Goal: Task Accomplishment & Management: Complete application form

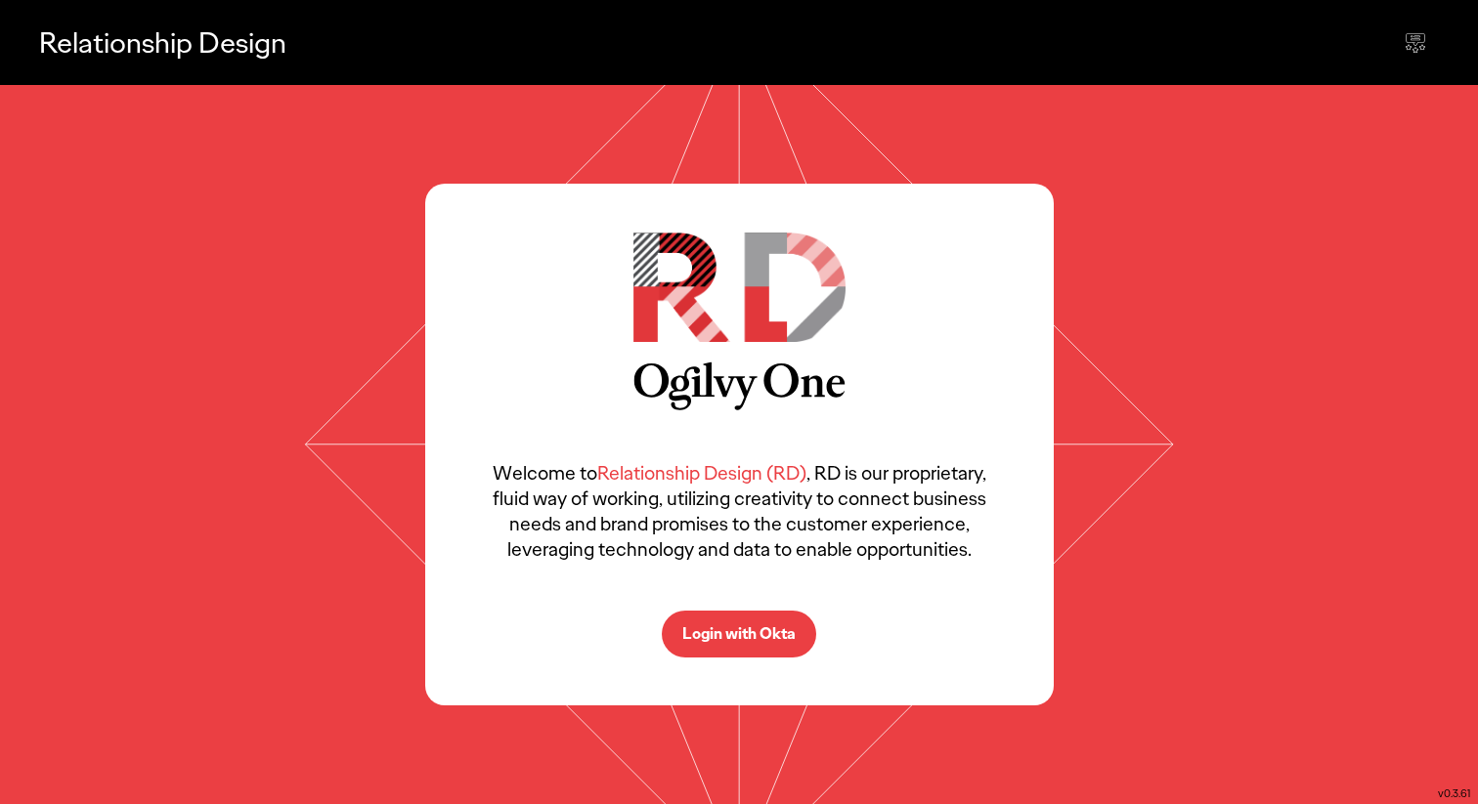
click at [757, 631] on p "Login with Okta" at bounding box center [738, 635] width 113 height 16
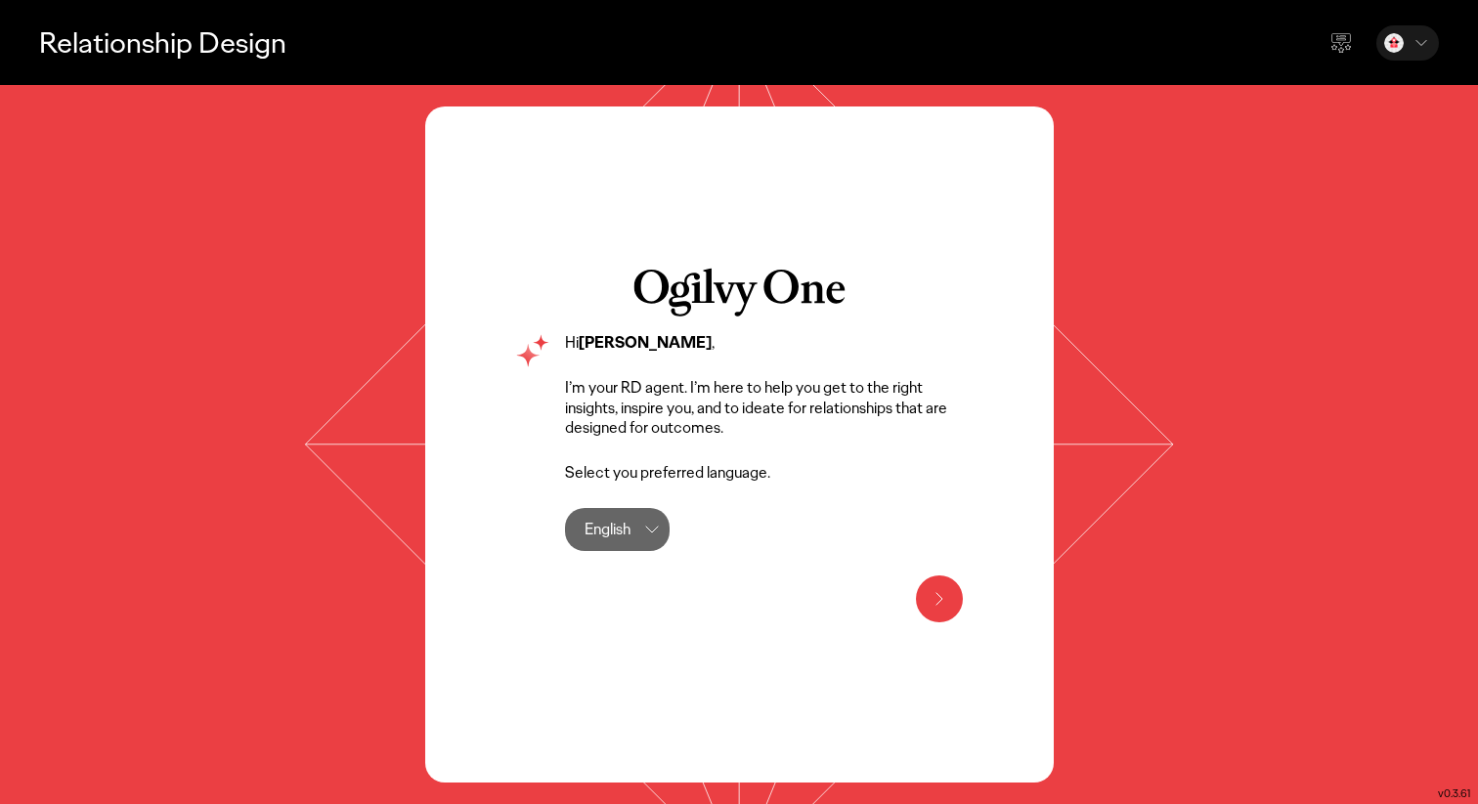
click at [931, 590] on icon at bounding box center [939, 598] width 23 height 23
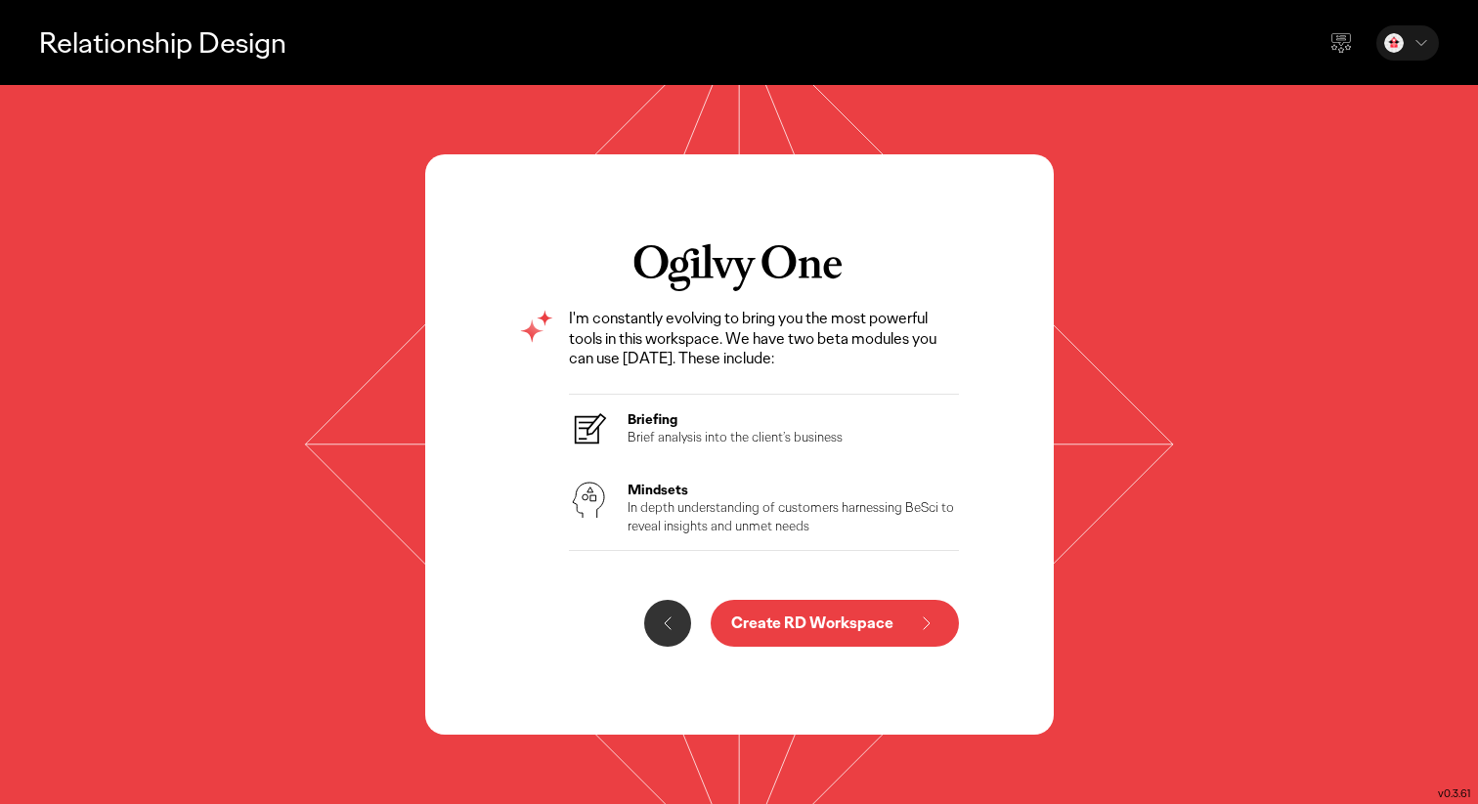
click at [881, 643] on button "Create RD Workspace" at bounding box center [835, 623] width 248 height 47
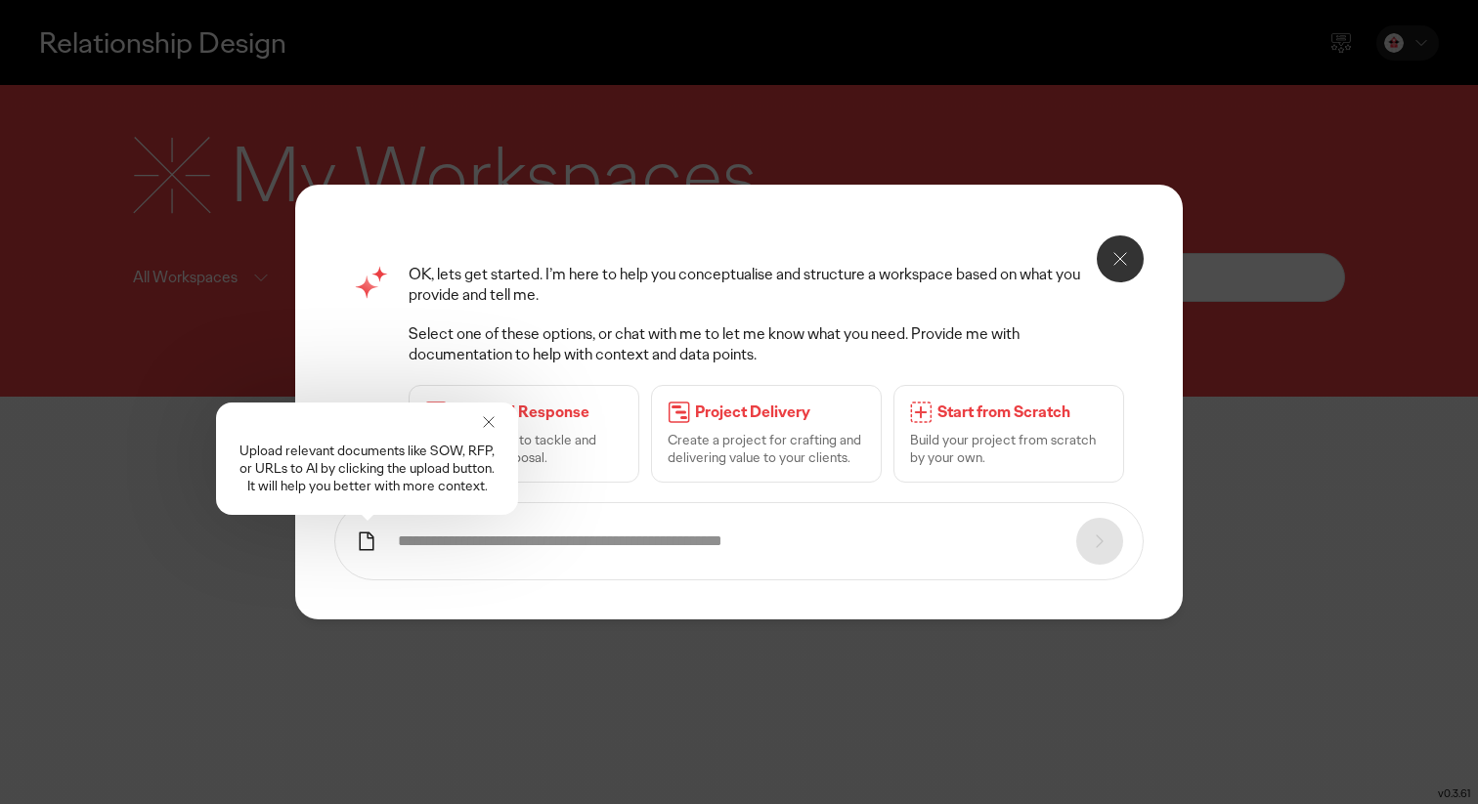
click at [1122, 270] on icon at bounding box center [1119, 258] width 23 height 23
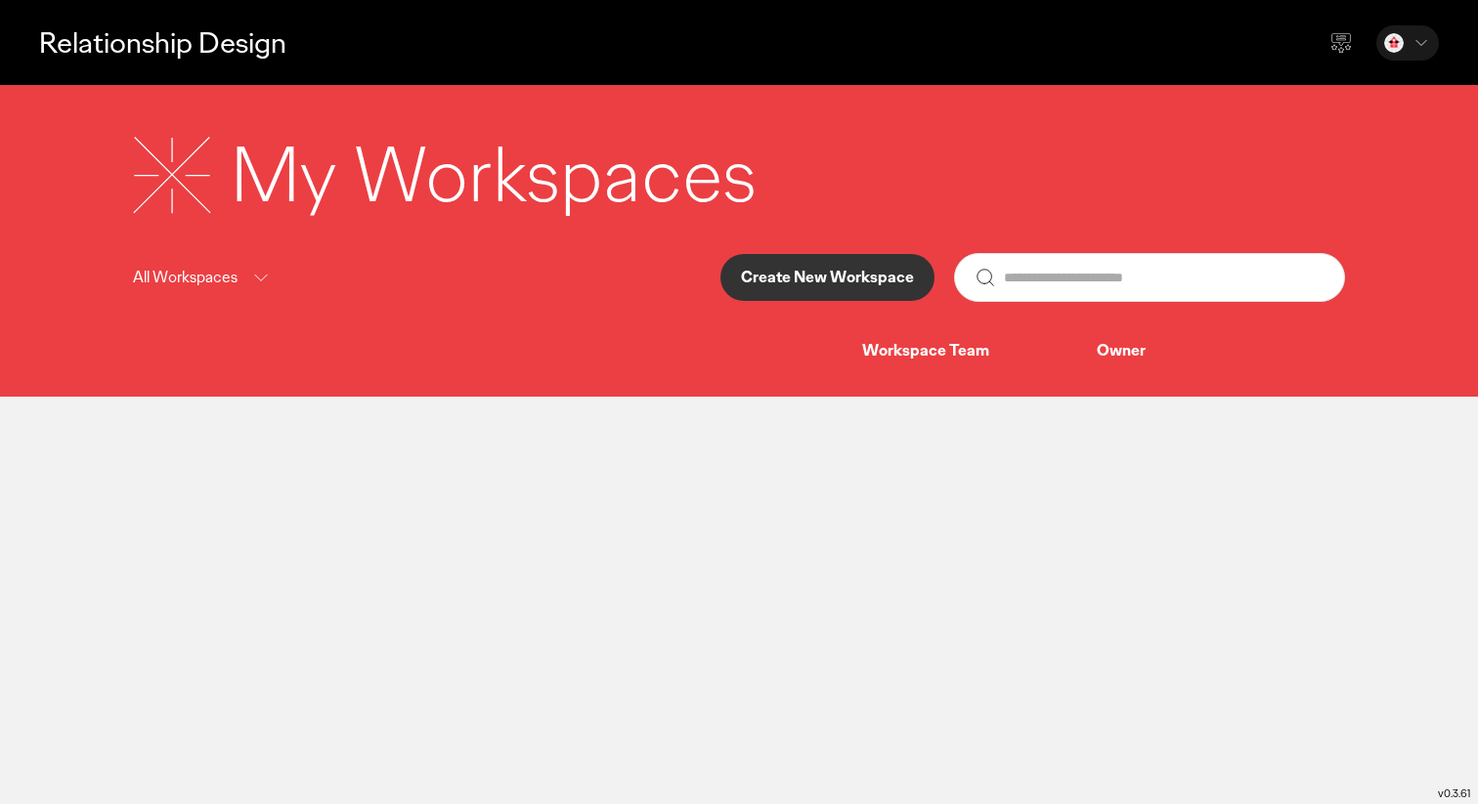
click at [841, 265] on button "Create New Workspace" at bounding box center [827, 277] width 214 height 47
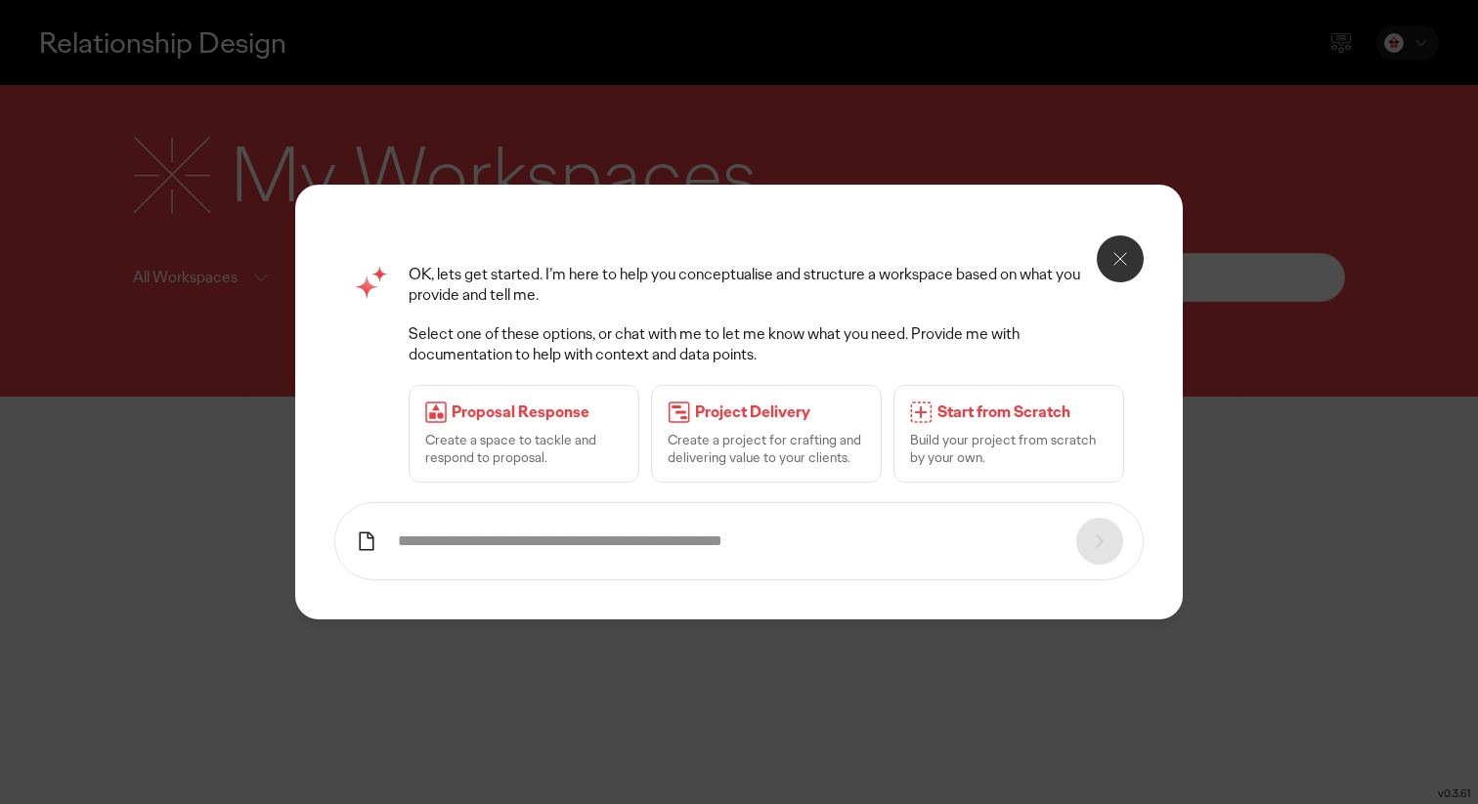
click at [1123, 255] on icon at bounding box center [1119, 258] width 23 height 23
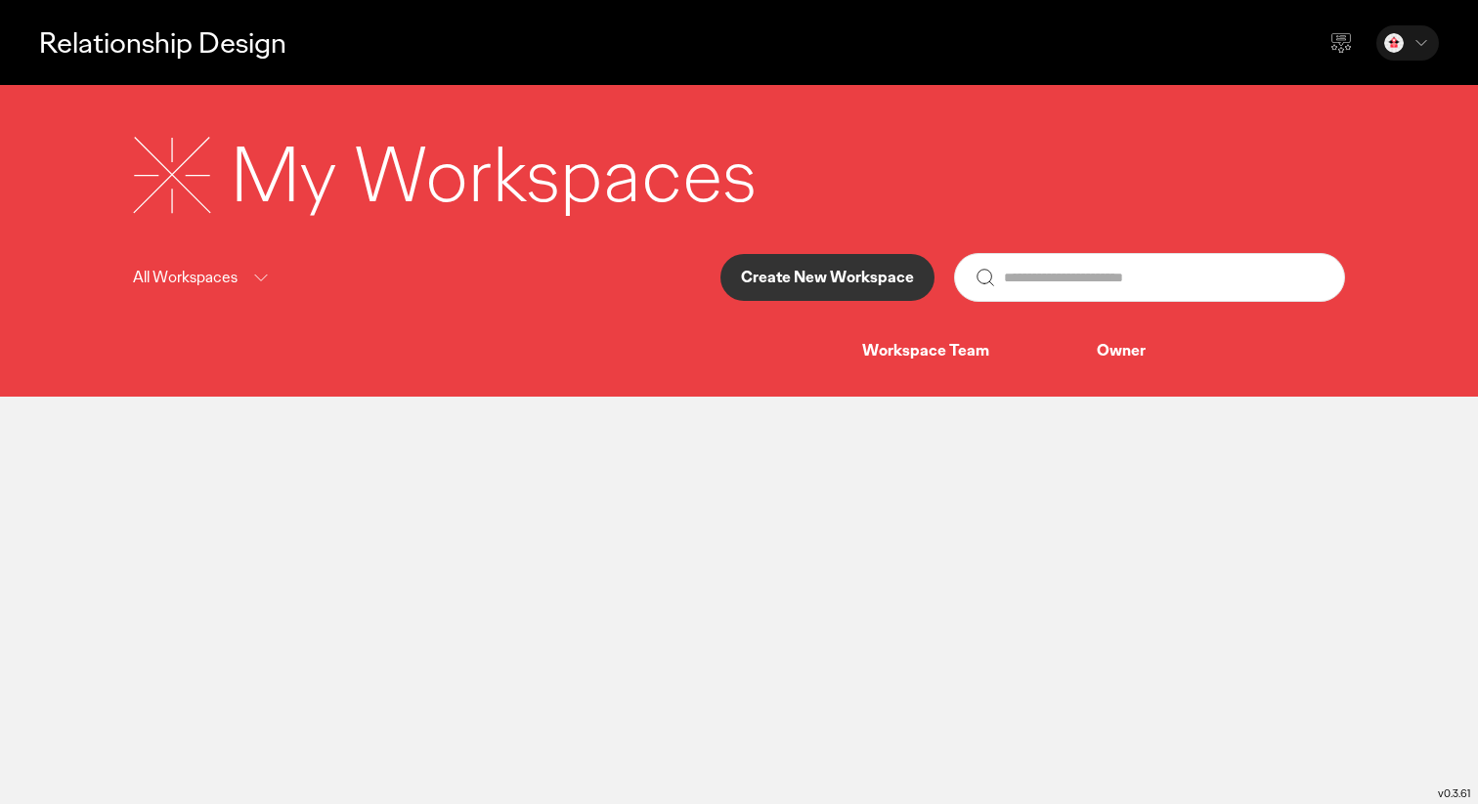
click at [854, 270] on p "Create New Workspace" at bounding box center [827, 278] width 173 height 16
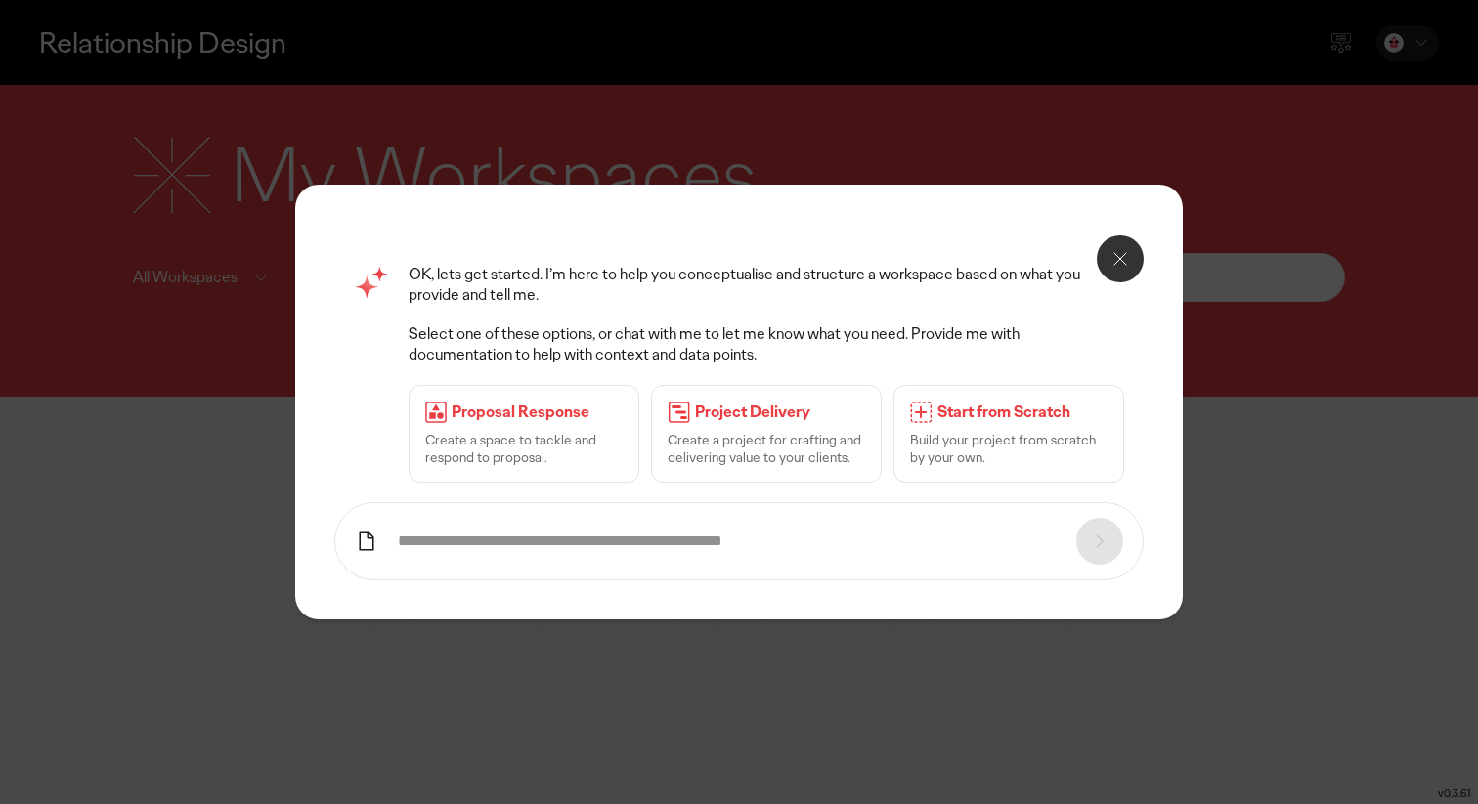
click at [1115, 260] on icon at bounding box center [1119, 258] width 23 height 23
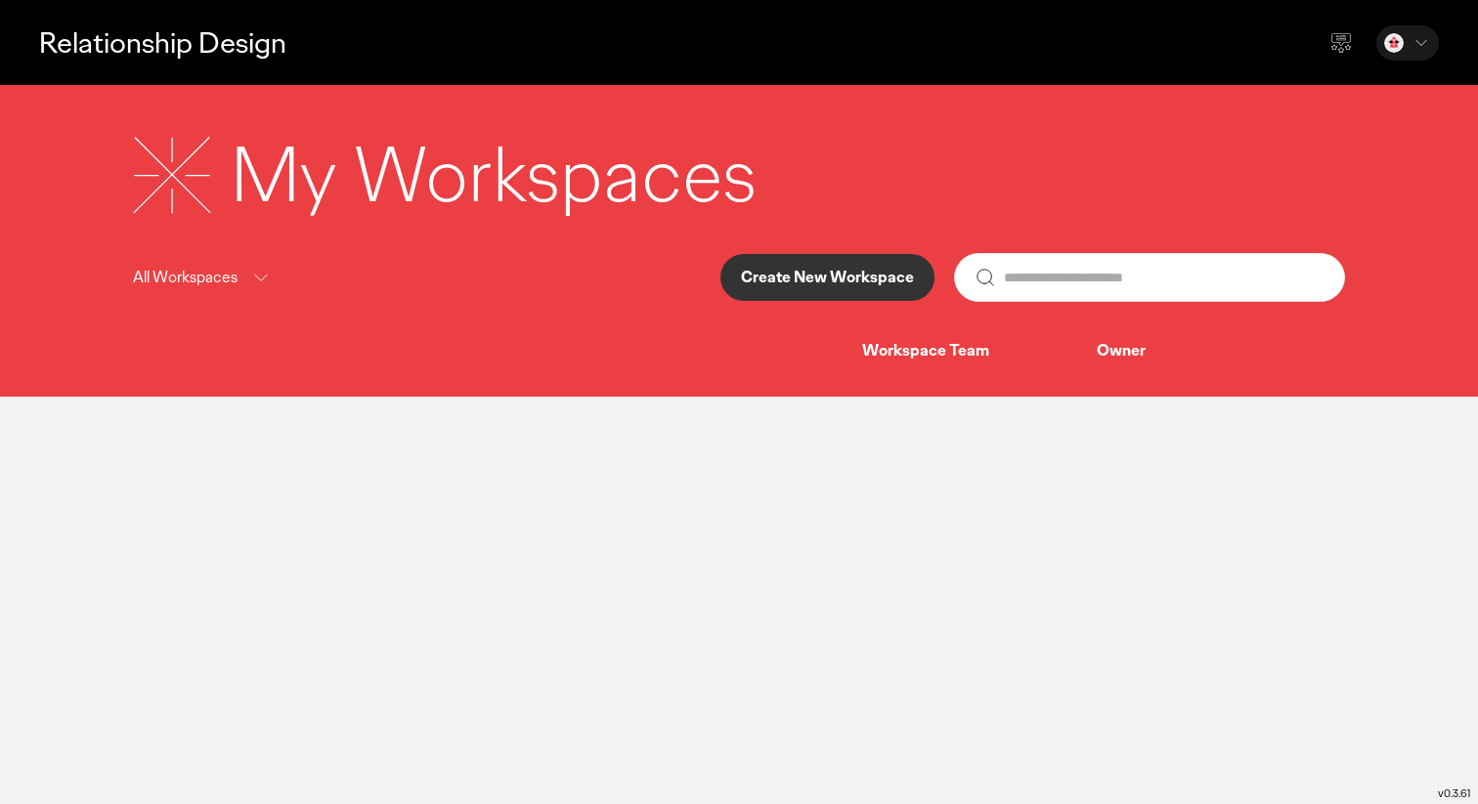
click at [770, 303] on div "My Workspaces All Workspaces Create New Workspace Workspace Team Owner" at bounding box center [738, 243] width 1251 height 238
click at [780, 289] on button "Create New Workspace" at bounding box center [827, 277] width 214 height 47
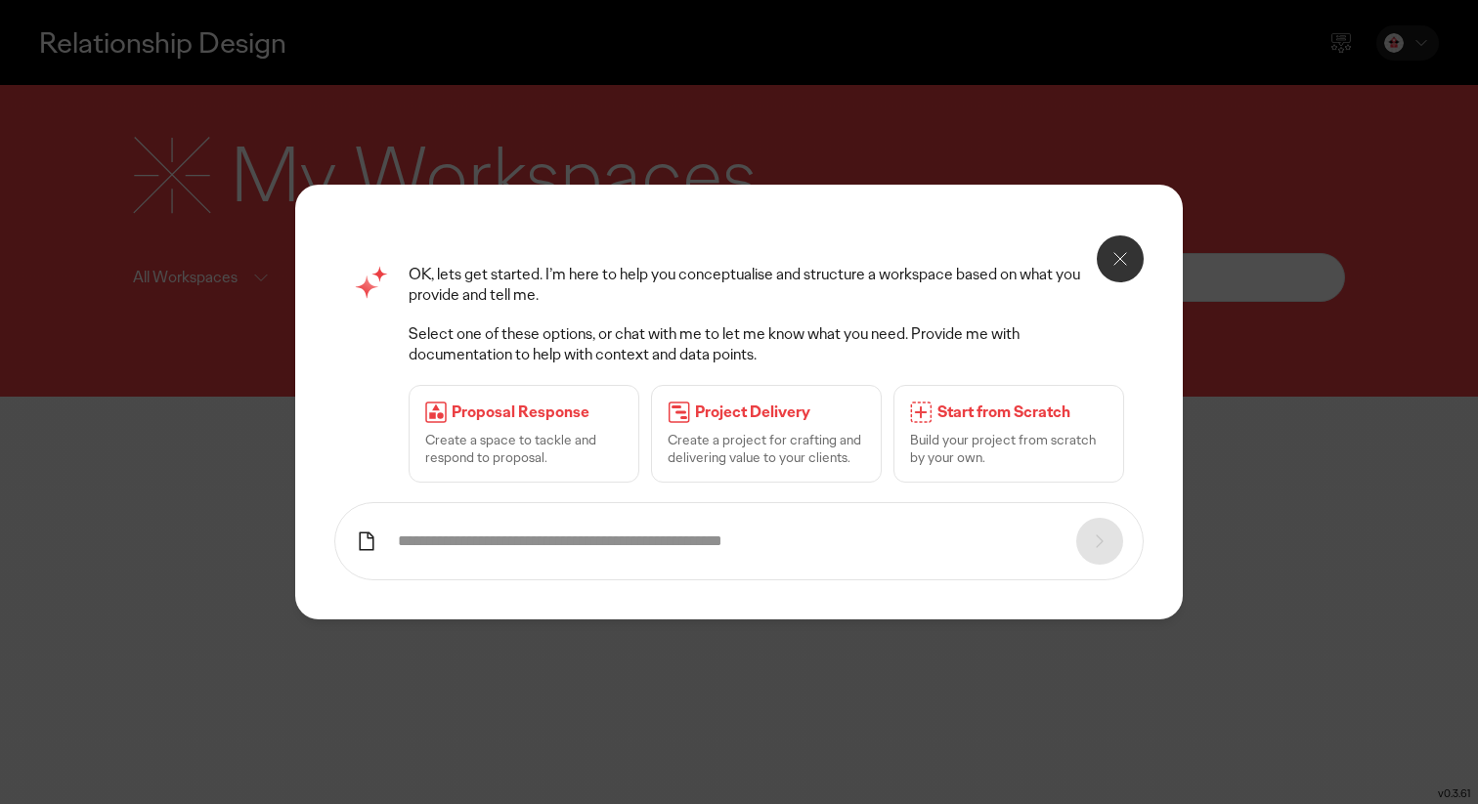
click at [578, 541] on input "text" at bounding box center [727, 542] width 658 height 21
click at [959, 410] on p "Start from Scratch" at bounding box center [1022, 413] width 170 height 21
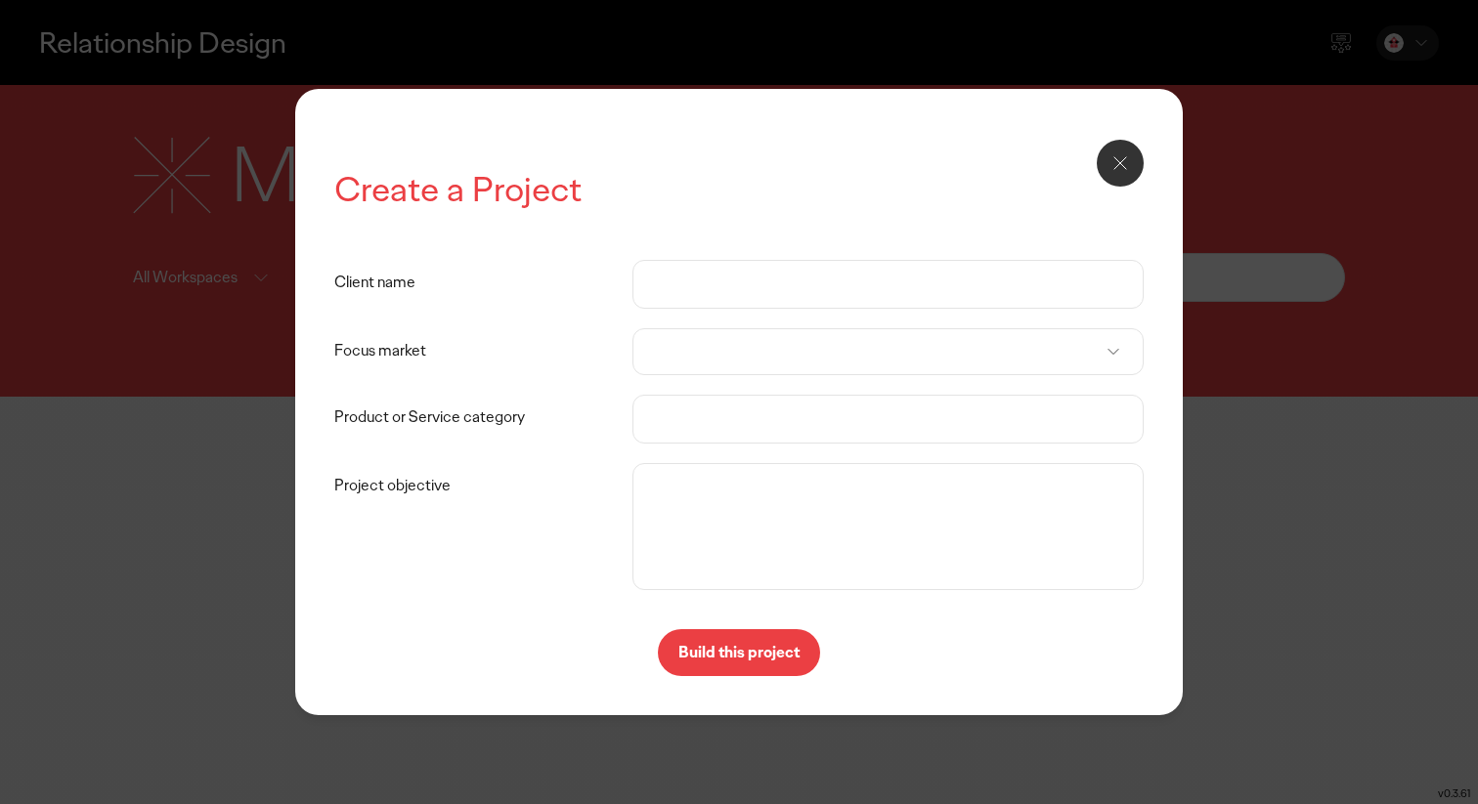
click at [879, 268] on input "Client name" at bounding box center [887, 284] width 469 height 47
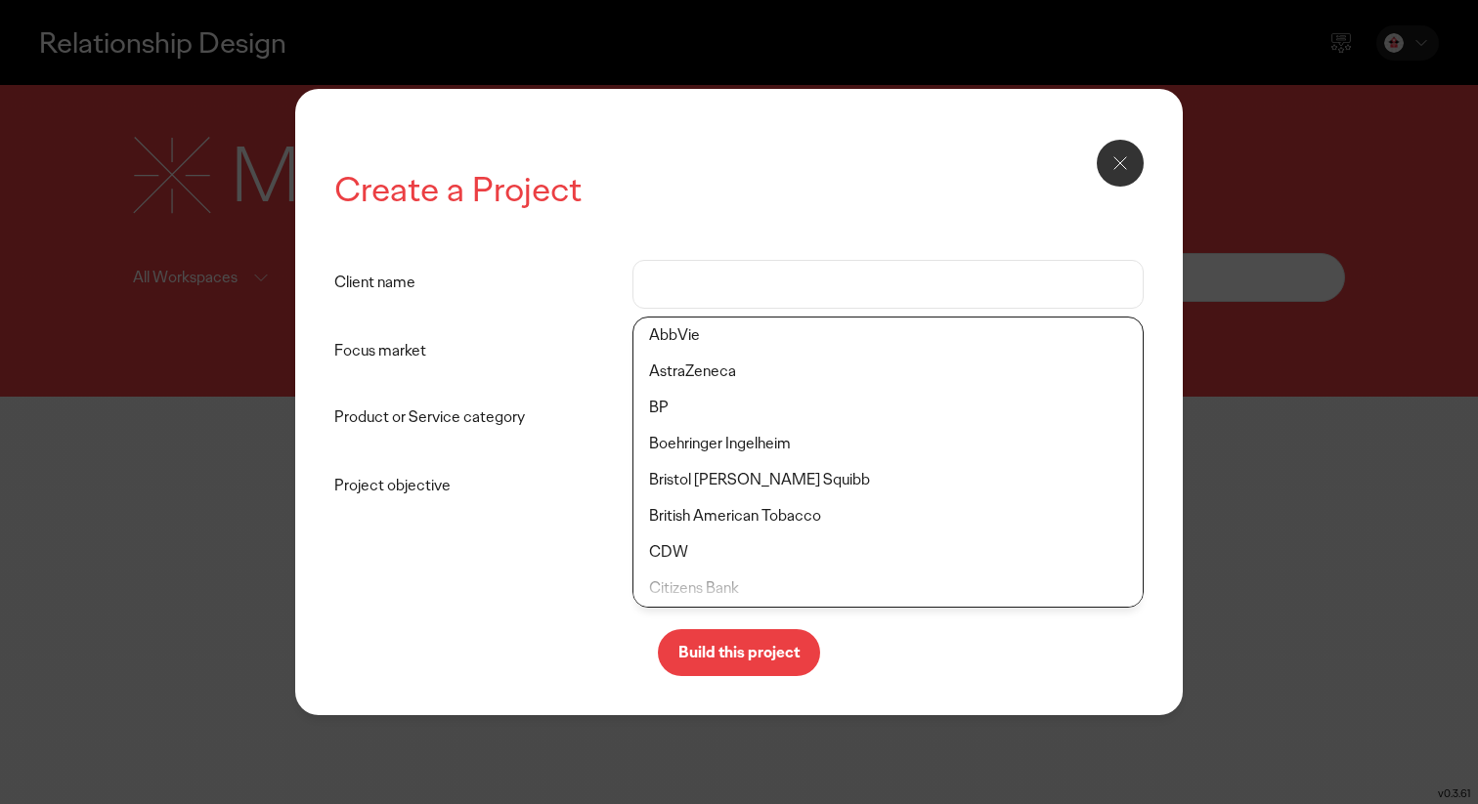
click at [796, 231] on div "Create a Project Client name Focus market Product or Service category Project o…" at bounding box center [738, 402] width 808 height 548
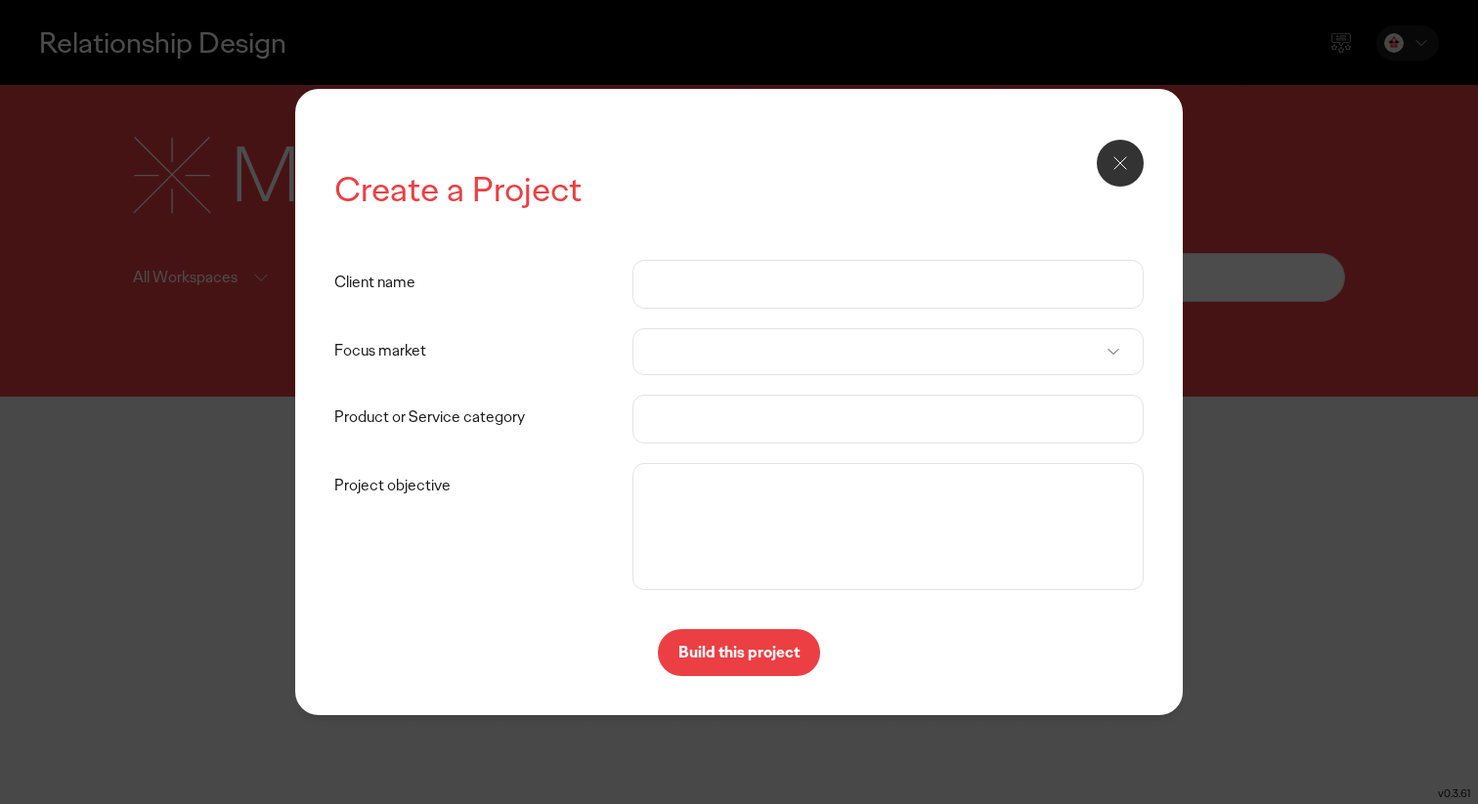
click at [718, 295] on input "Client name" at bounding box center [887, 284] width 469 height 47
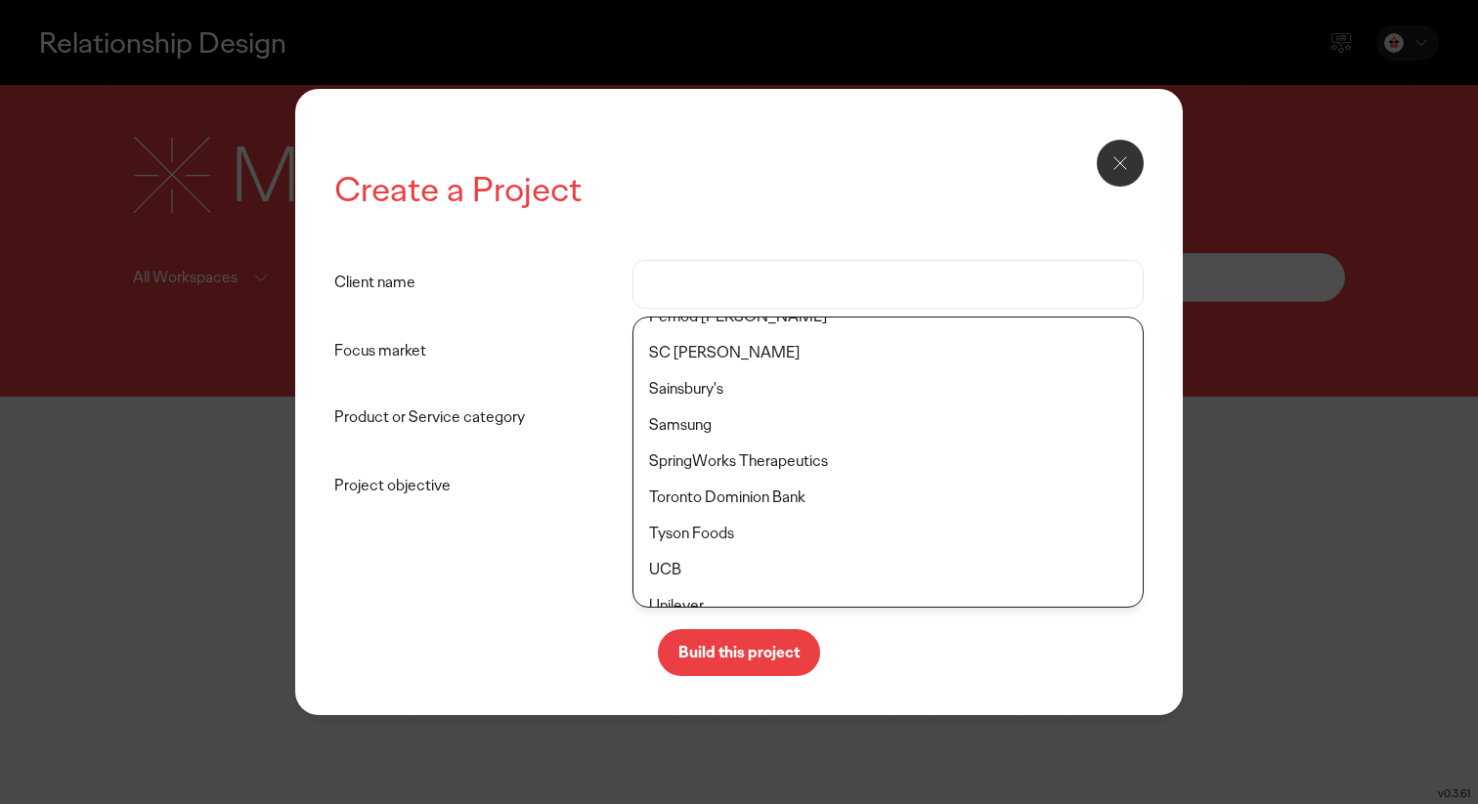
scroll to position [1591, 0]
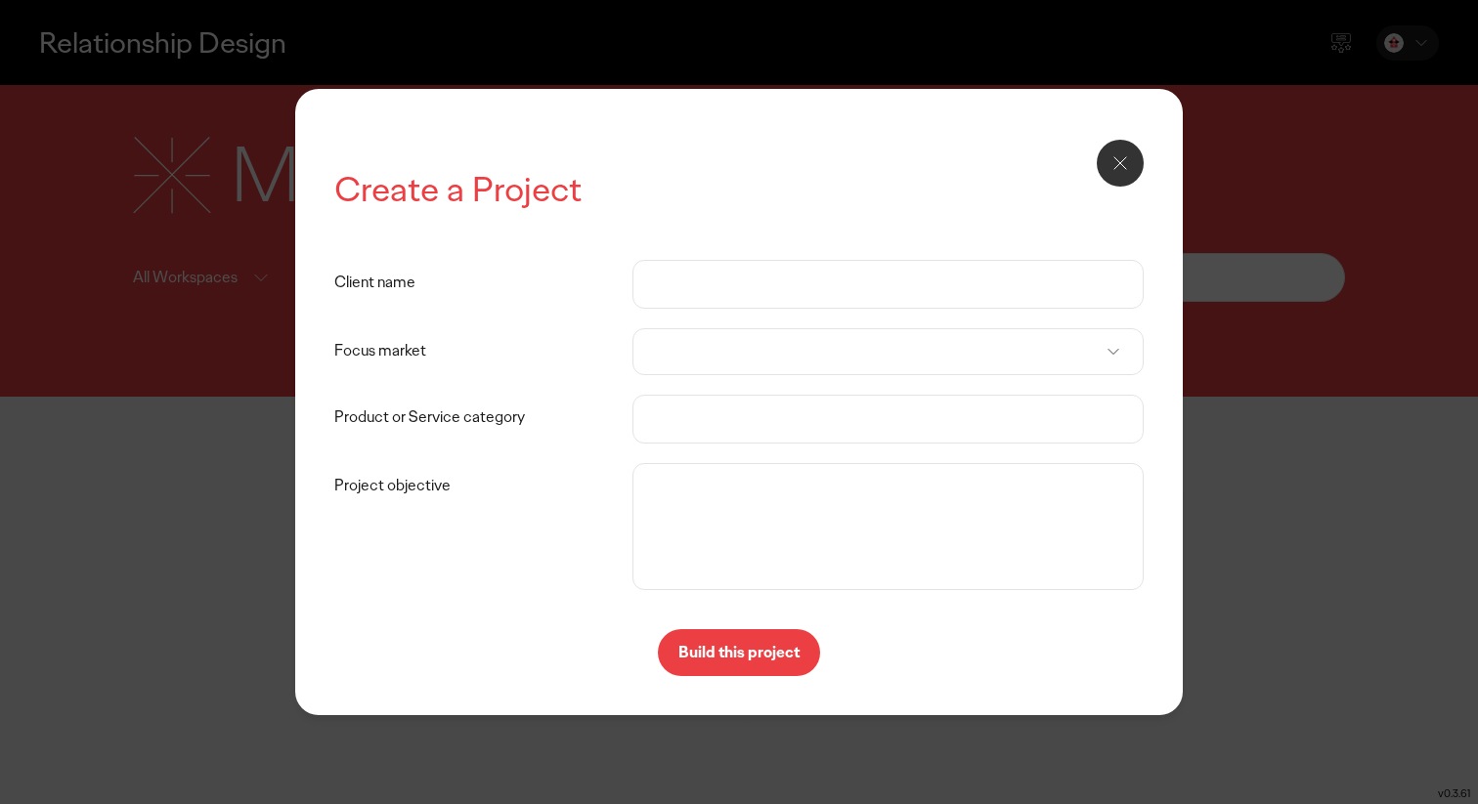
click at [866, 163] on div "Create a Project Client name Focus market Product or Service category Project o…" at bounding box center [738, 402] width 808 height 548
click at [713, 365] on div at bounding box center [887, 351] width 510 height 47
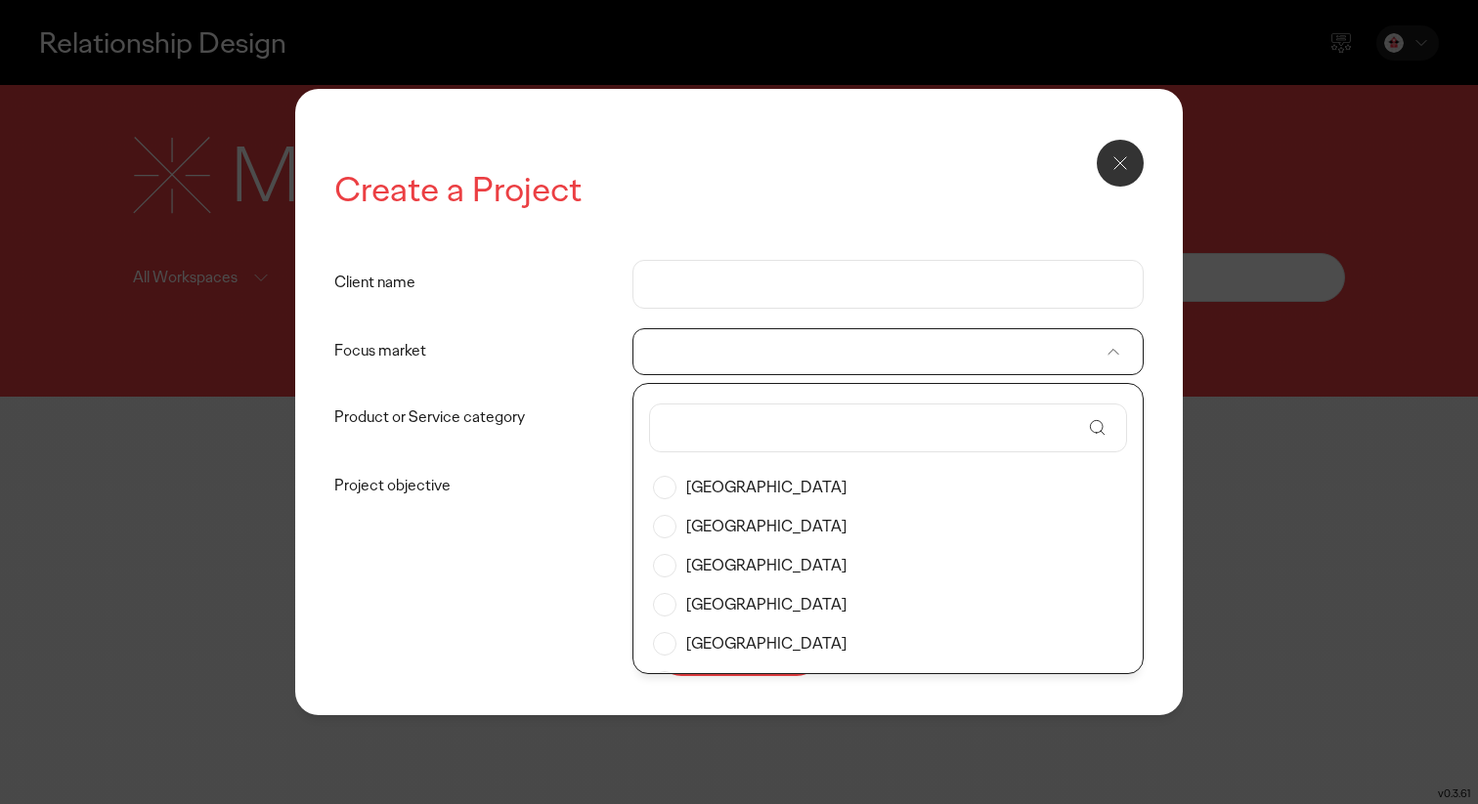
scroll to position [1491, 0]
click at [505, 347] on label "Focus market" at bounding box center [483, 351] width 298 height 47
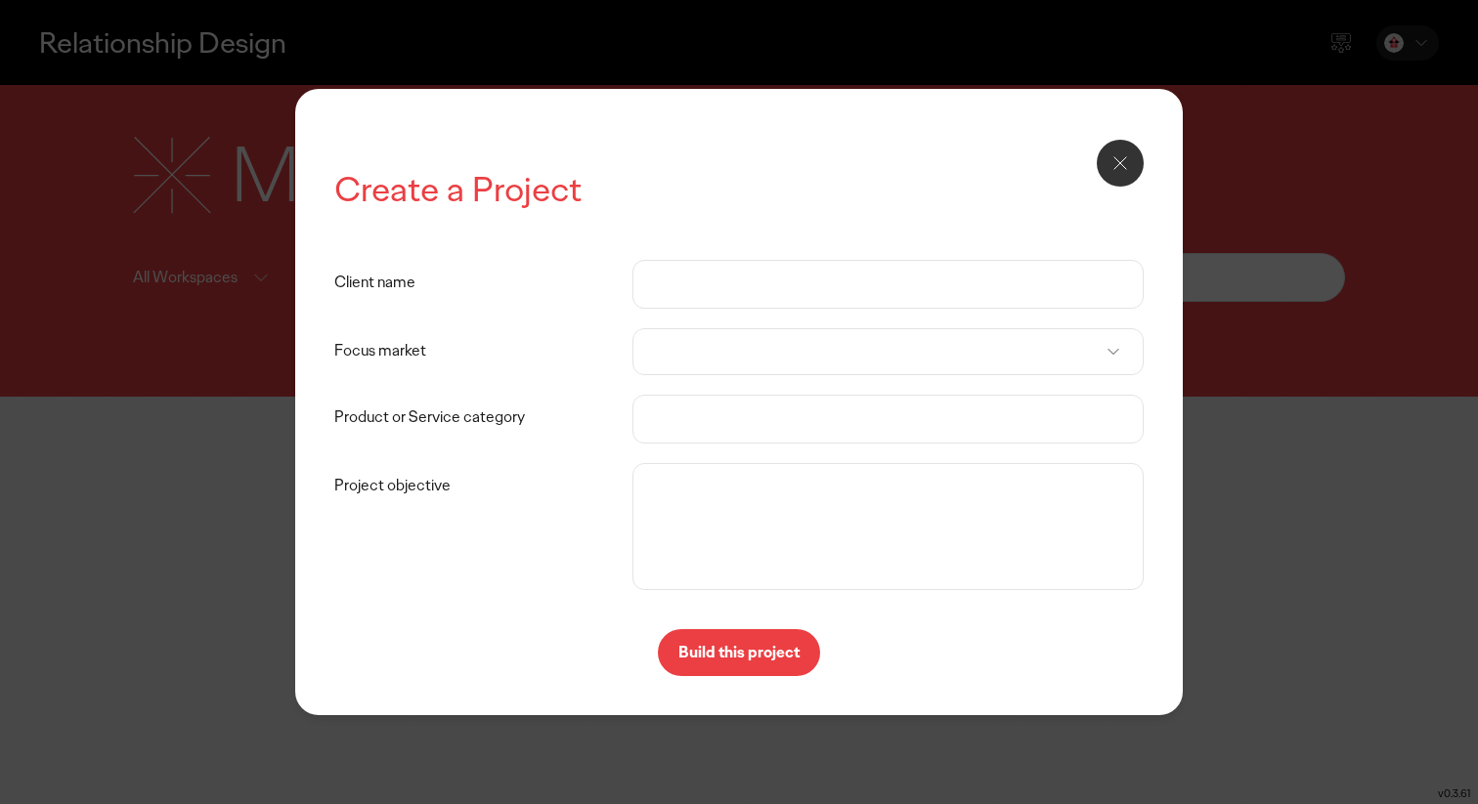
click at [687, 411] on input "Product or Service category" at bounding box center [887, 419] width 469 height 47
click at [581, 425] on label "Product or Service category" at bounding box center [483, 418] width 298 height 47
click at [653, 425] on input "Product or Service category" at bounding box center [887, 419] width 469 height 47
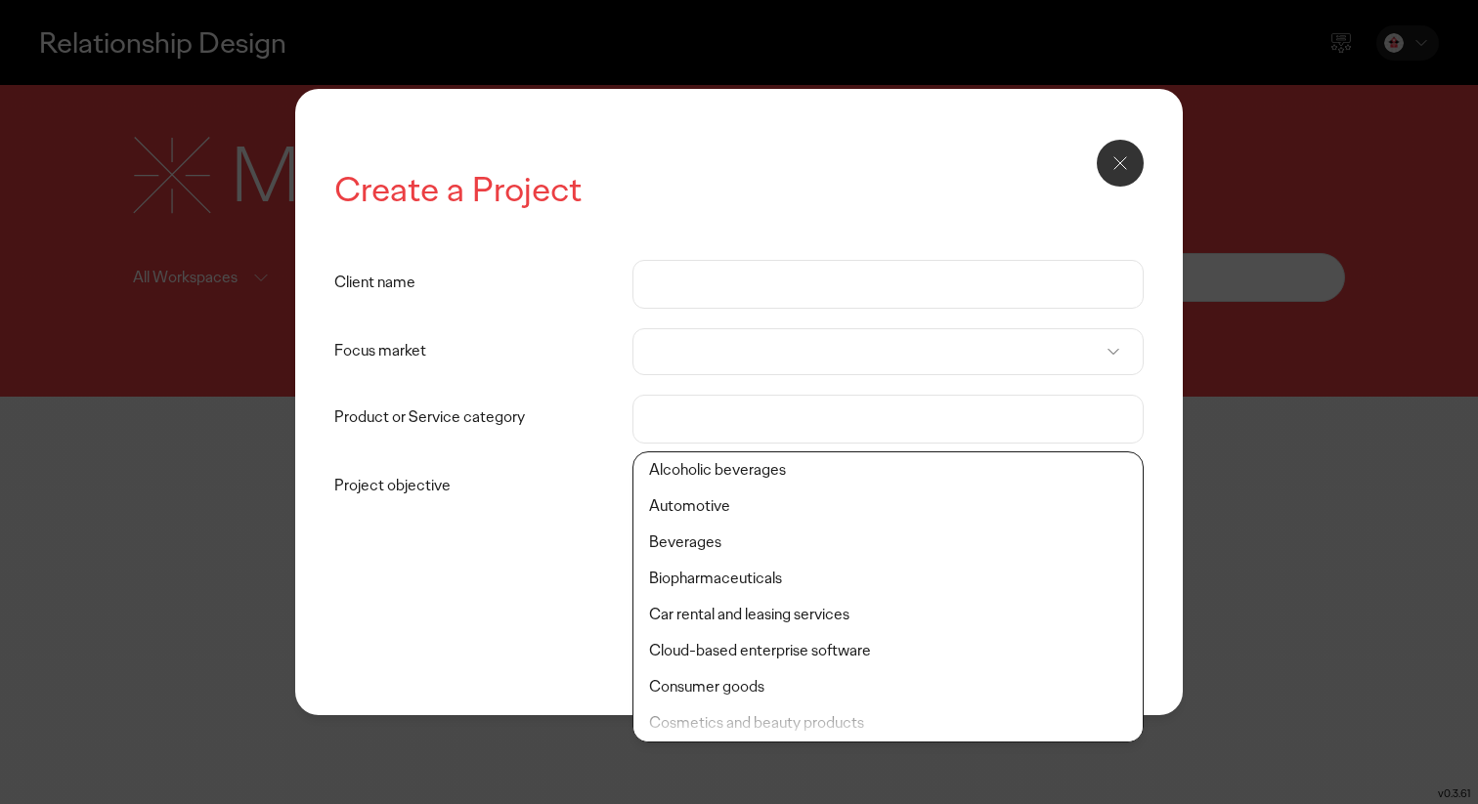
click at [581, 425] on label "Product or Service category" at bounding box center [483, 418] width 298 height 47
click at [653, 425] on input "Product or Service category" at bounding box center [887, 419] width 469 height 47
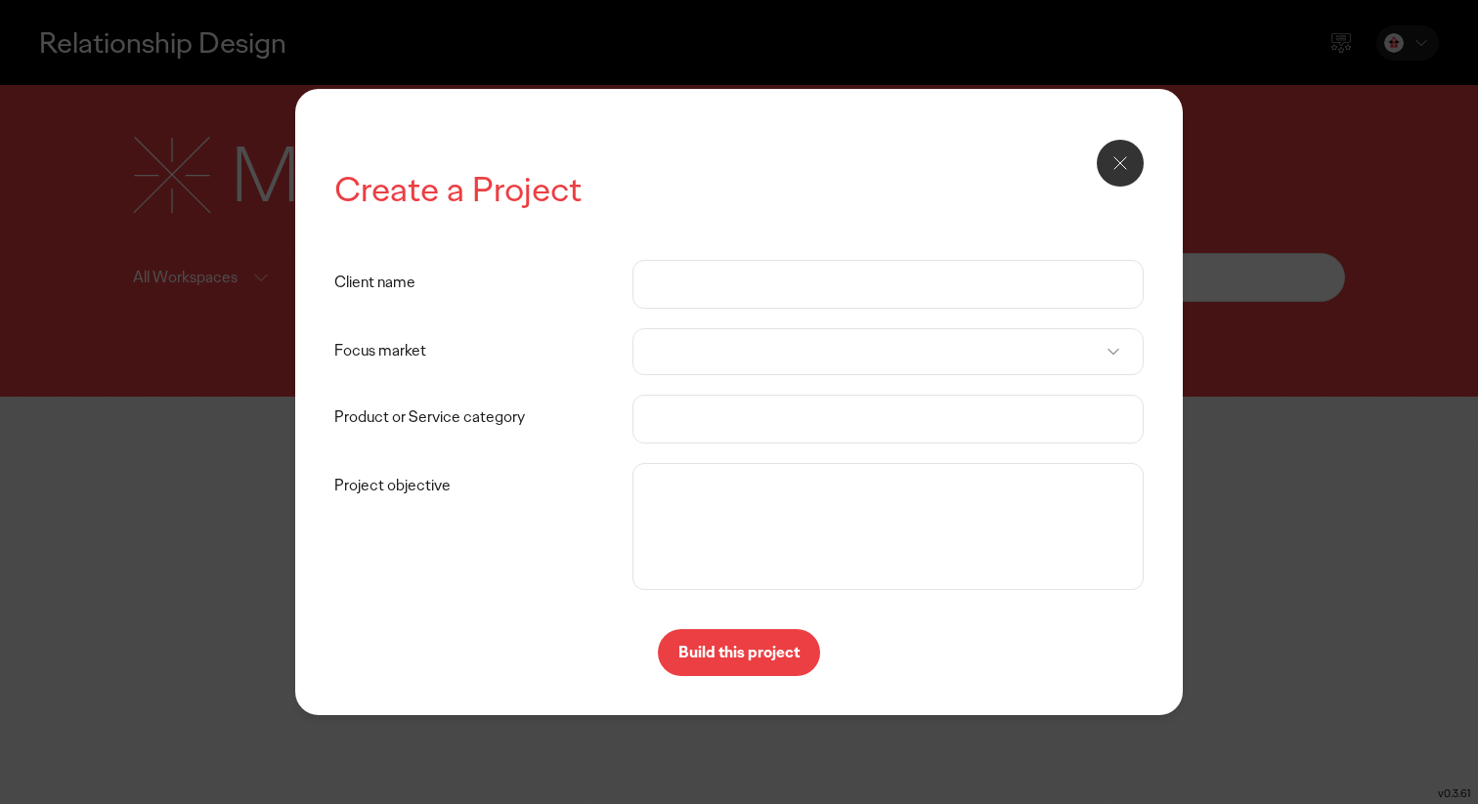
click at [856, 176] on h2 "Create a Project" at bounding box center [738, 190] width 808 height 46
click at [777, 511] on textarea "Project objective" at bounding box center [887, 526] width 500 height 117
click at [1110, 151] on icon at bounding box center [1119, 162] width 23 height 23
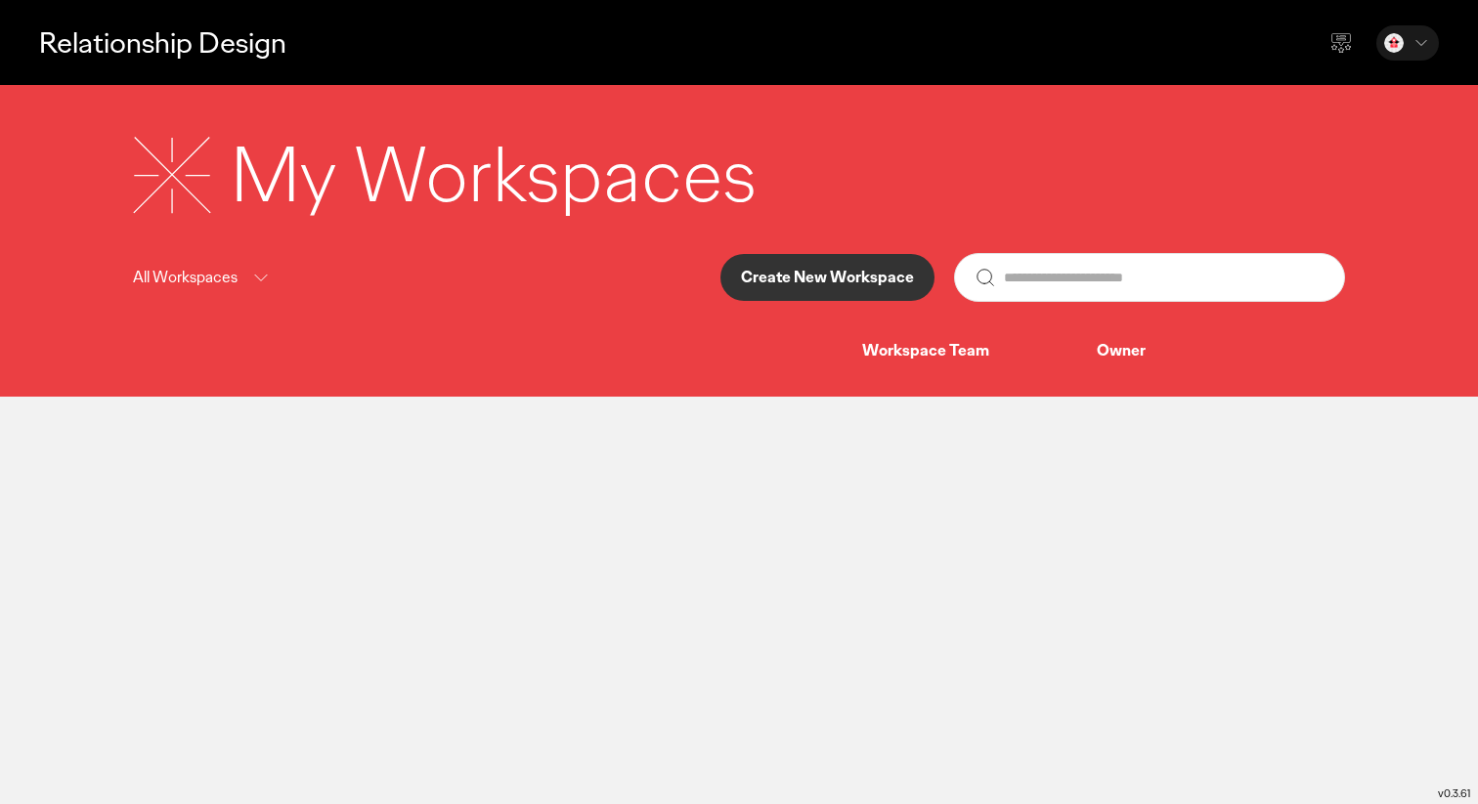
click at [185, 271] on p "All Workspaces" at bounding box center [185, 278] width 105 height 24
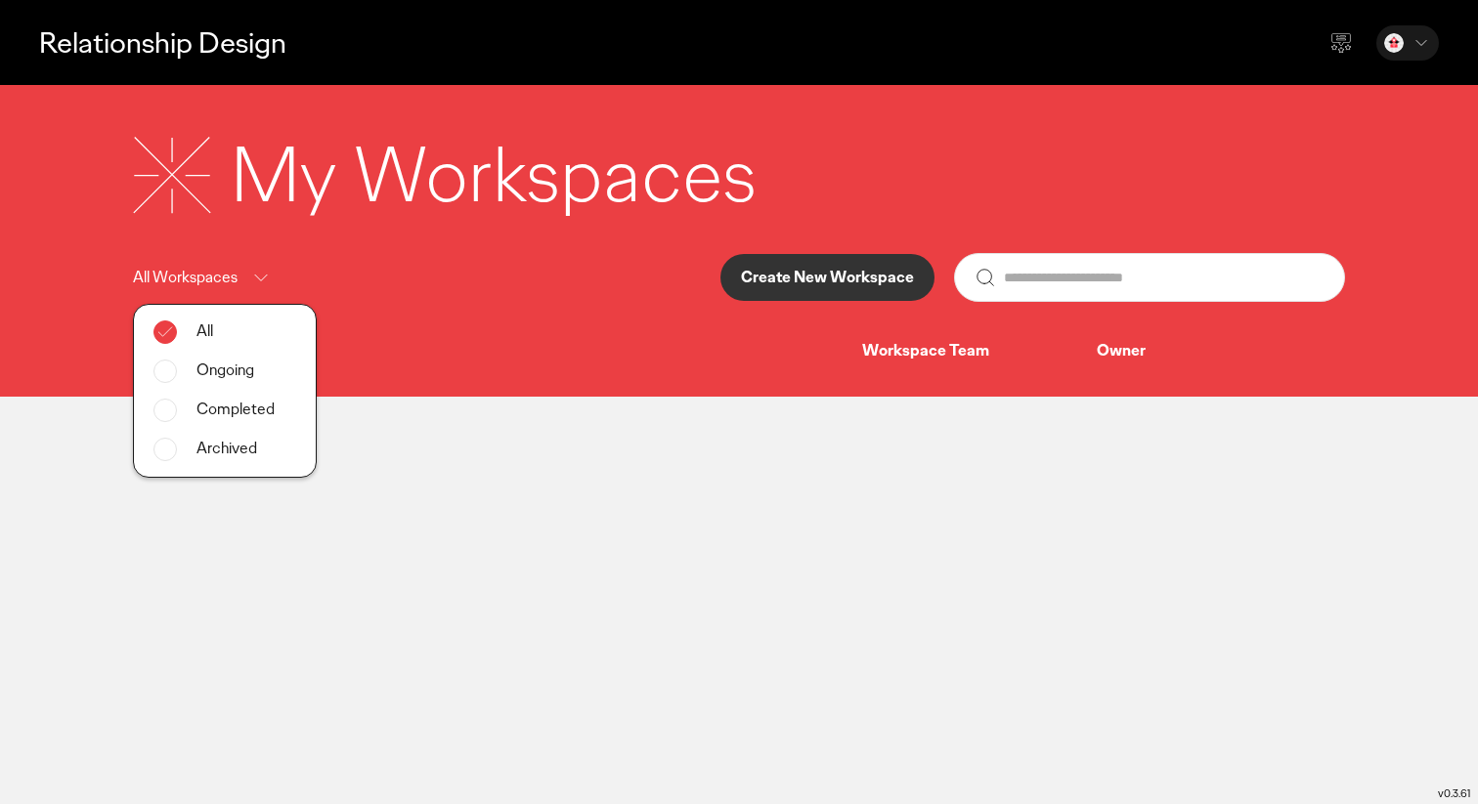
click at [408, 287] on div "All Workspaces All Ongoing Completed Archived Create New Workspace" at bounding box center [739, 277] width 1212 height 49
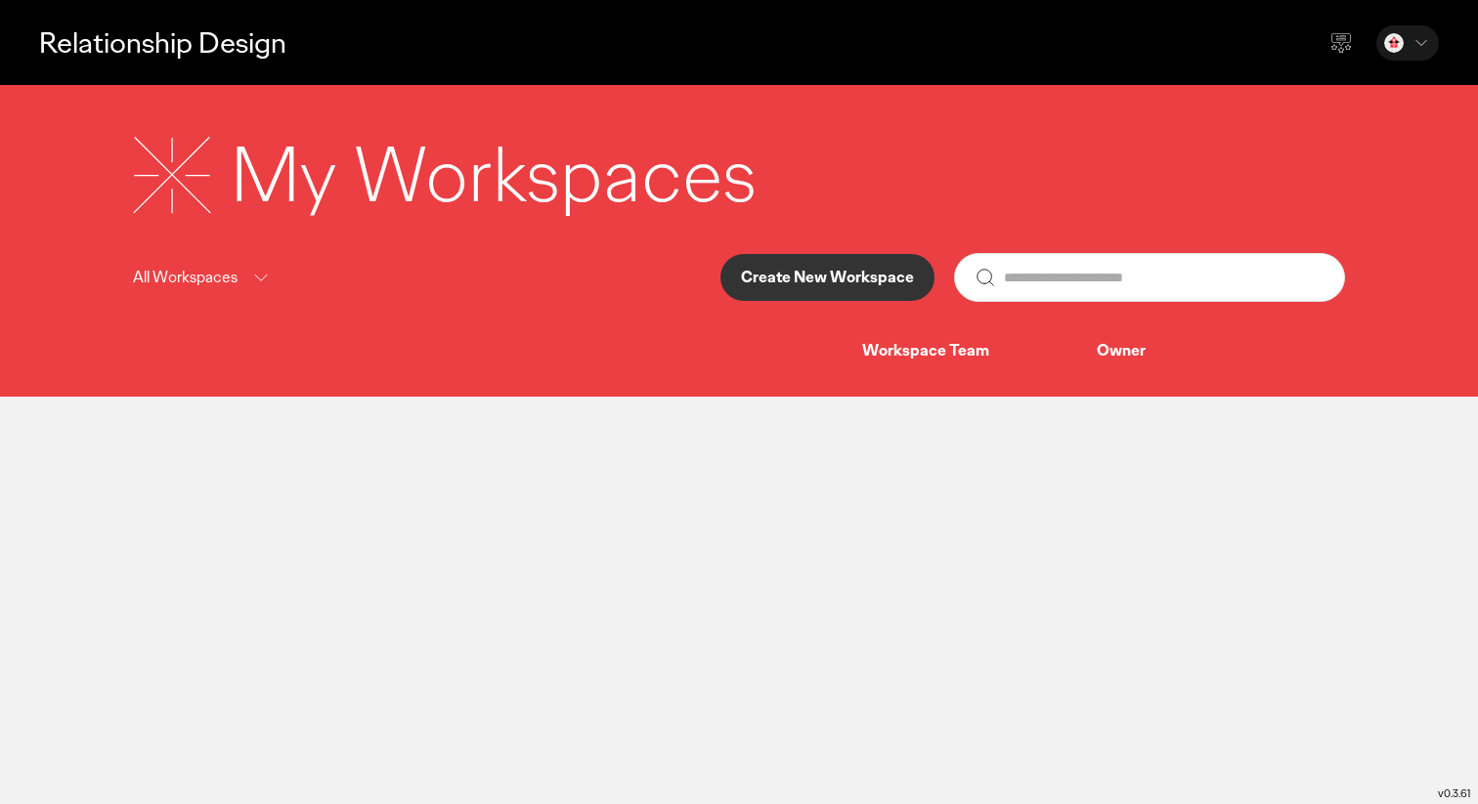
click at [930, 361] on div "Workspace Team" at bounding box center [979, 351] width 235 height 21
click at [1097, 359] on div "Owner" at bounding box center [1205, 351] width 217 height 21
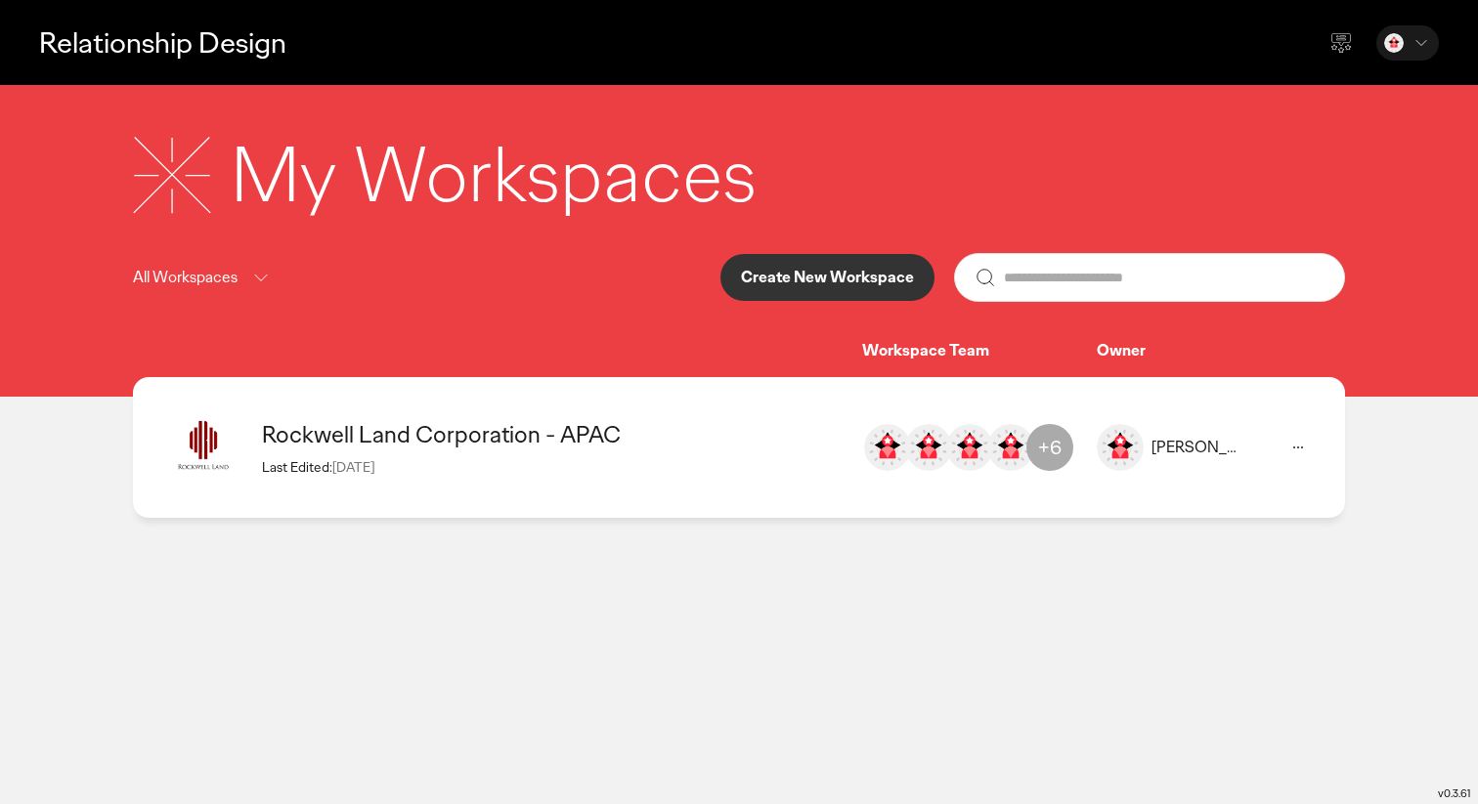
click at [207, 444] on img at bounding box center [203, 448] width 78 height 78
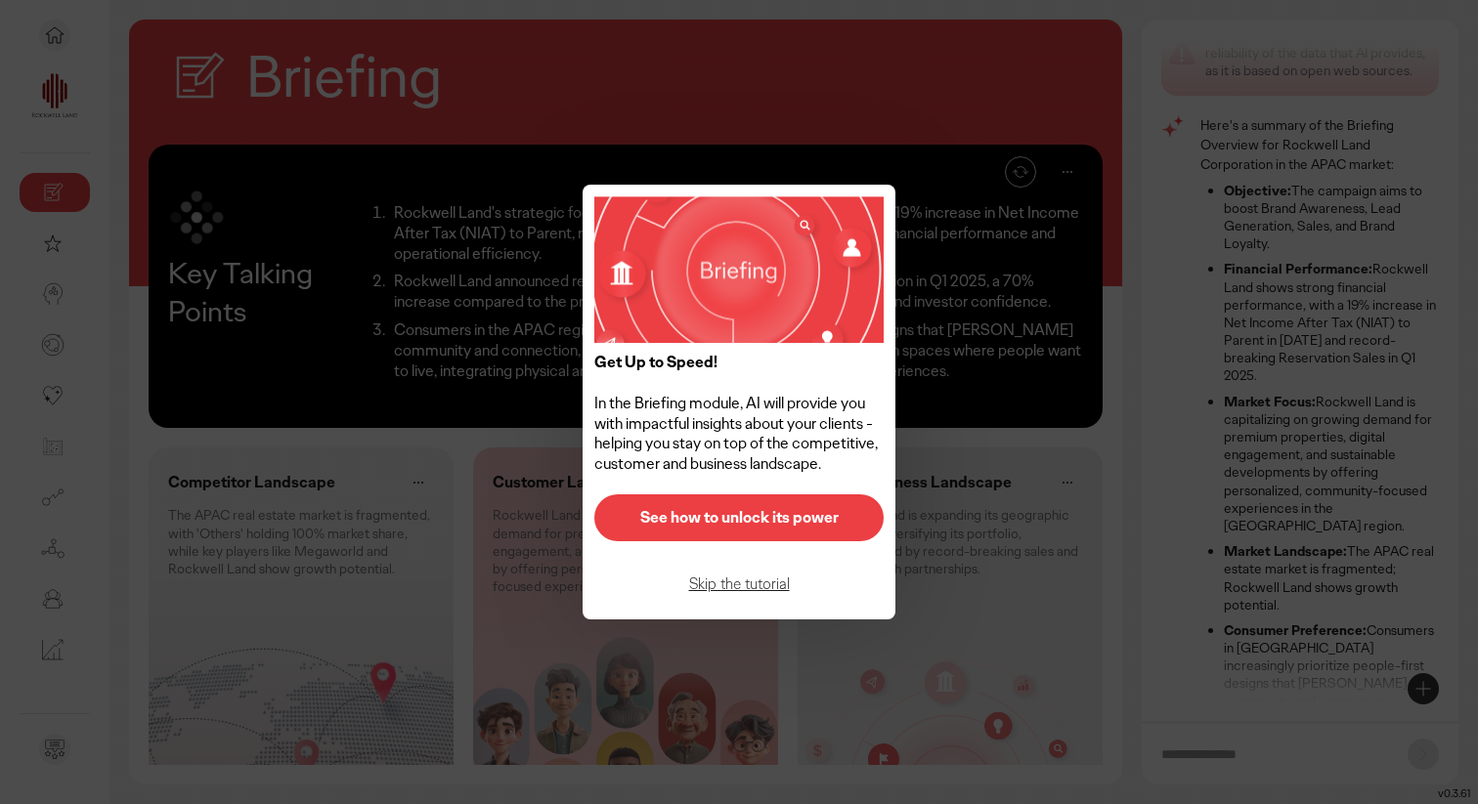
scroll to position [50, 0]
click at [735, 534] on button "See how to unlock its power" at bounding box center [738, 518] width 289 height 47
